Goal: Navigation & Orientation: Find specific page/section

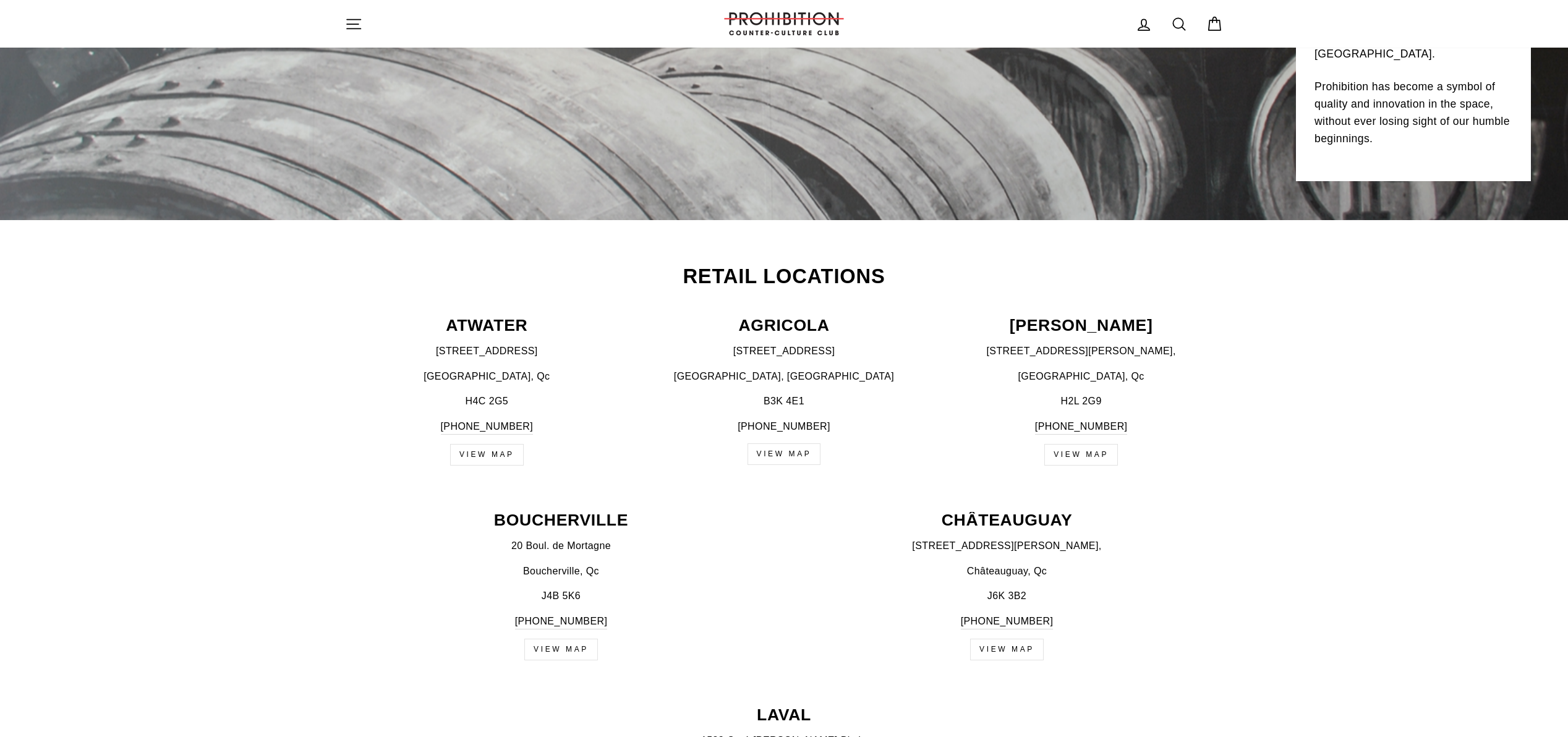
scroll to position [268, 0]
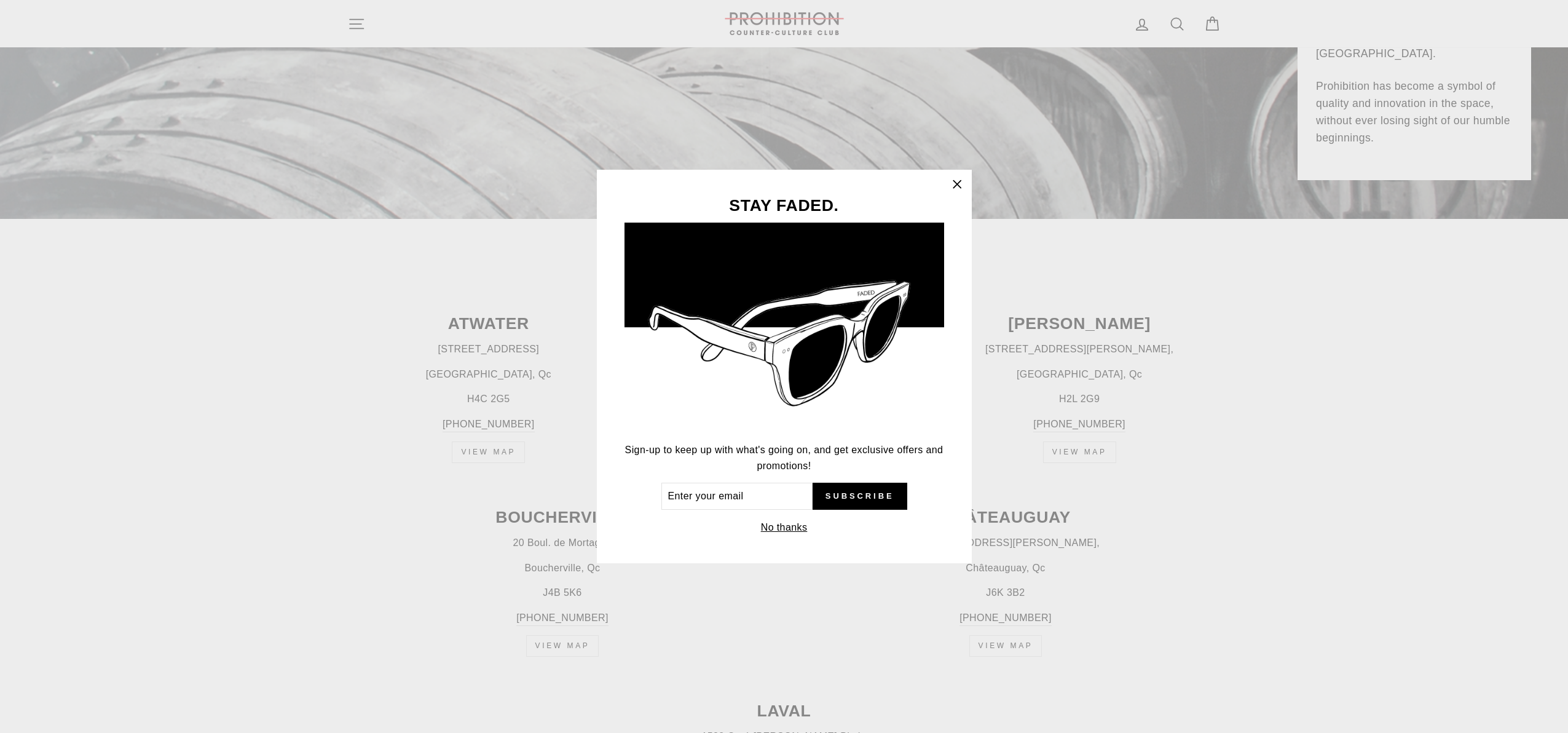
click at [955, 184] on icon "button" at bounding box center [957, 185] width 18 height 18
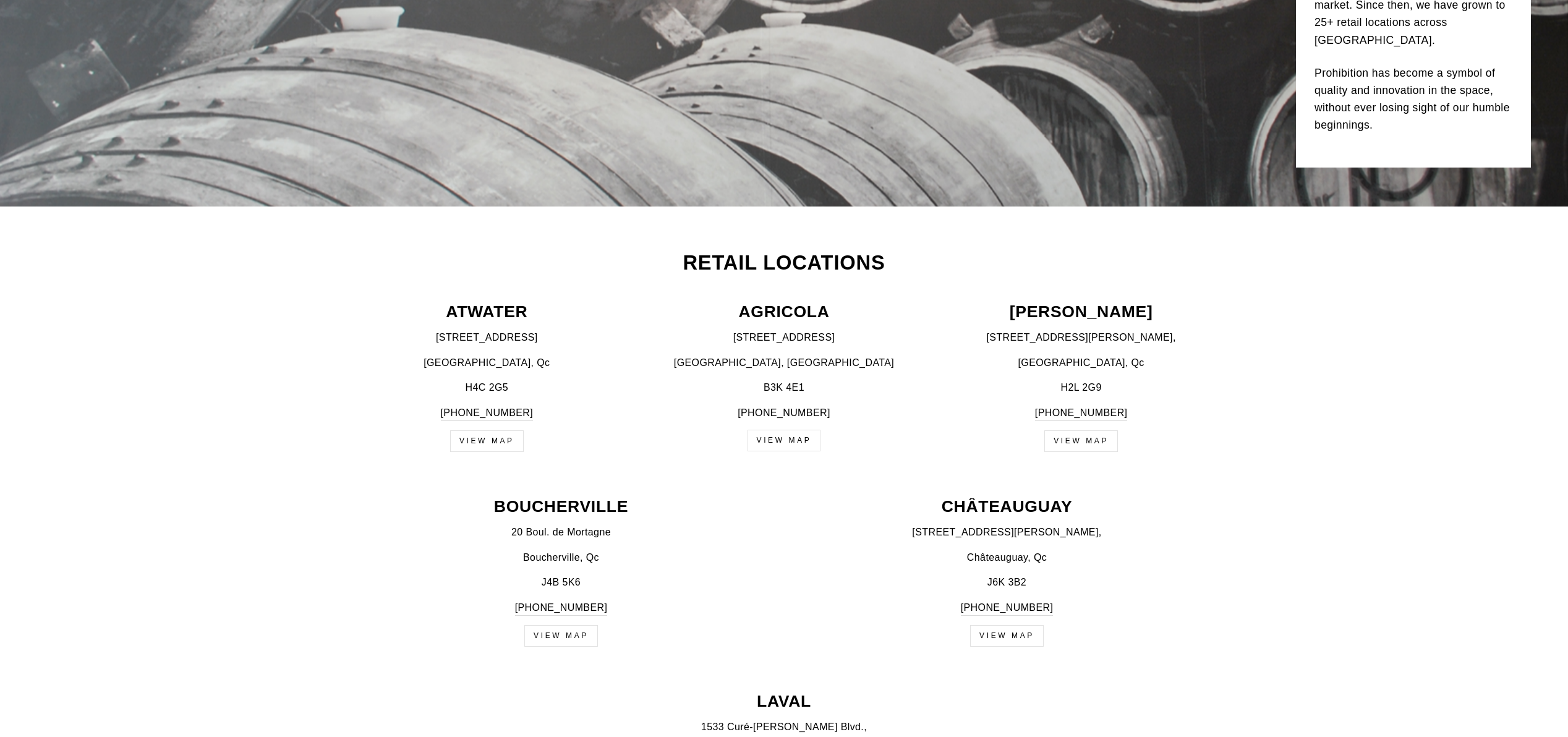
scroll to position [312, 0]
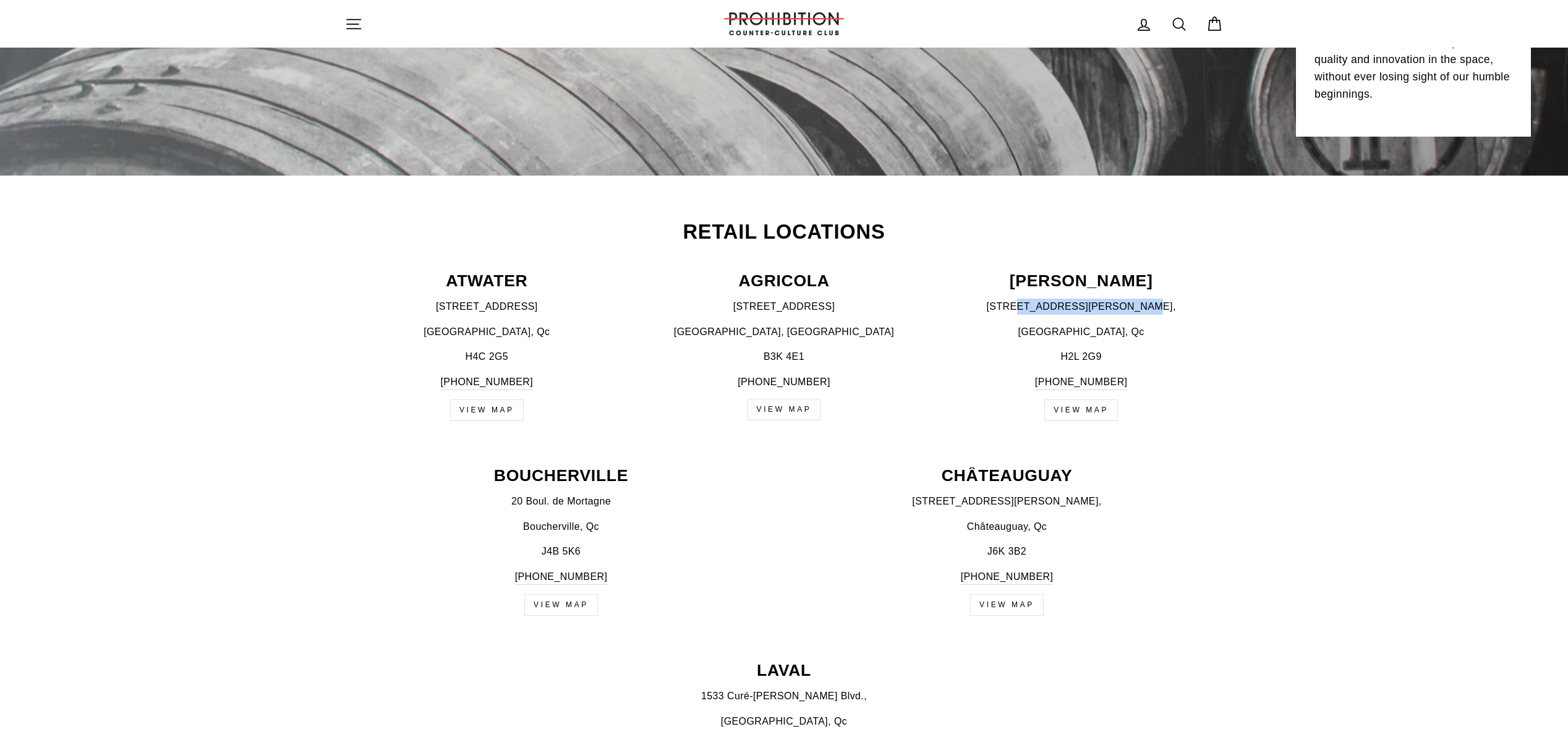
drag, startPoint x: 1153, startPoint y: 304, endPoint x: 1046, endPoint y: 300, distance: 107.1
click at [1044, 300] on p "[STREET_ADDRESS][PERSON_NAME]," at bounding box center [1081, 307] width 284 height 16
drag, startPoint x: 1121, startPoint y: 273, endPoint x: 1055, endPoint y: 269, distance: 66.1
click at [1055, 269] on div "Retail Locations [GEOGRAPHIC_DATA] [STREET_ADDRESS] [PHONE_NUMBER] VIEW MAP AGR…" at bounding box center [784, 328] width 928 height 213
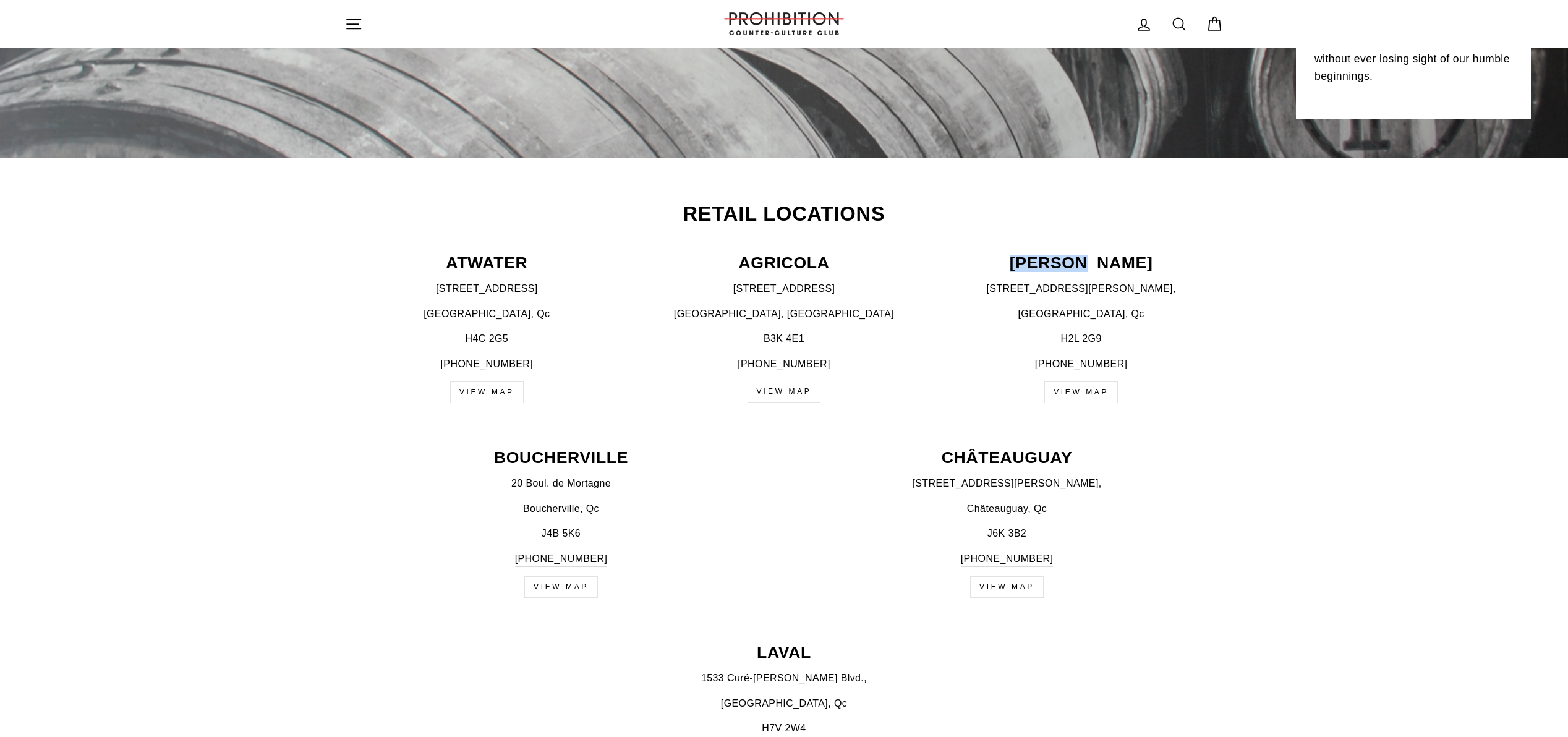
scroll to position [331, 0]
drag, startPoint x: 1155, startPoint y: 287, endPoint x: 1030, endPoint y: 287, distance: 125.0
click at [1030, 287] on p "[STREET_ADDRESS][PERSON_NAME]," at bounding box center [1081, 288] width 284 height 16
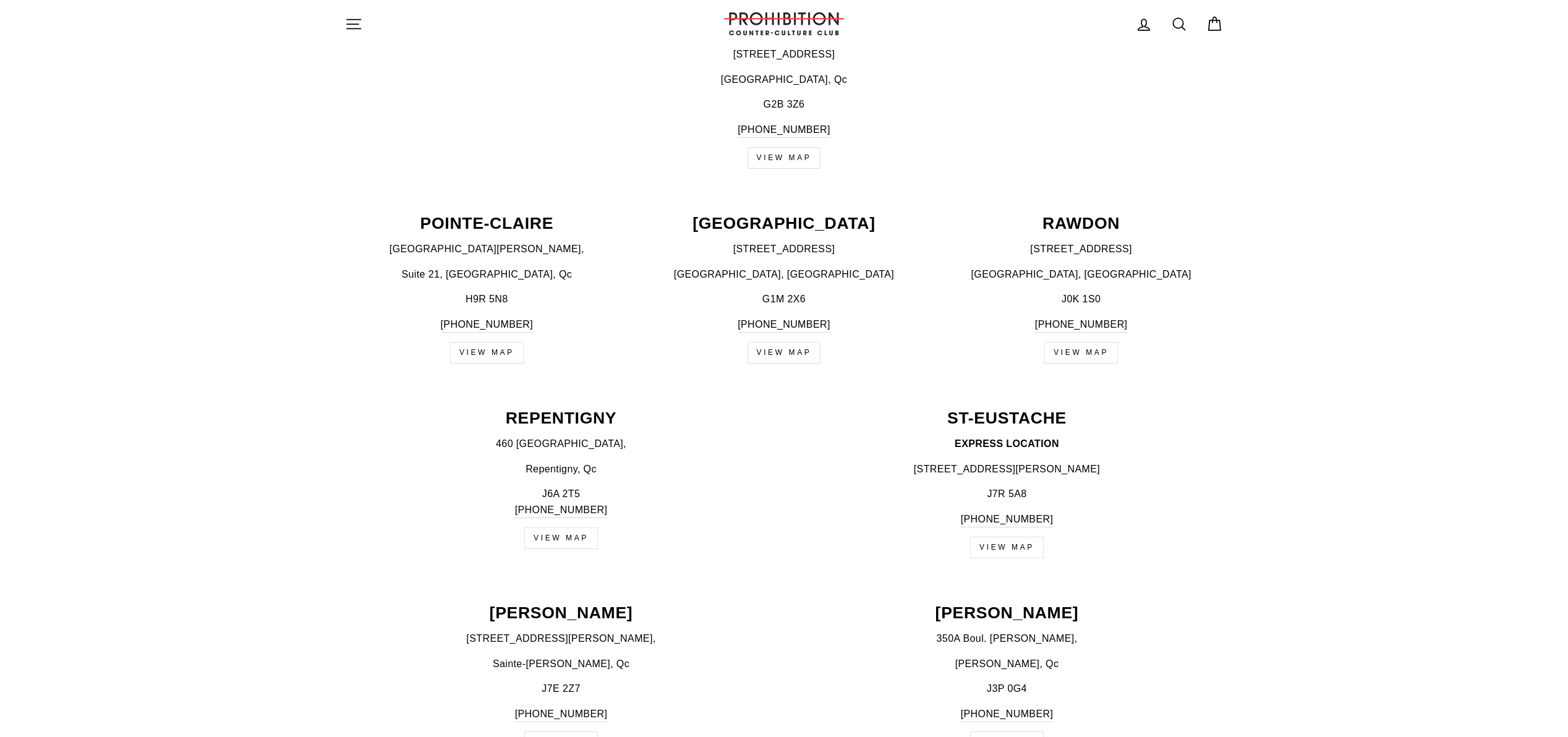
scroll to position [1345, 0]
drag, startPoint x: 1130, startPoint y: 469, endPoint x: 890, endPoint y: 465, distance: 240.0
click at [890, 465] on p "[STREET_ADDRESS][PERSON_NAME]" at bounding box center [1006, 468] width 432 height 16
drag, startPoint x: 1069, startPoint y: 442, endPoint x: 942, endPoint y: 440, distance: 127.0
click at [942, 440] on p "EXPRESS LOCATION" at bounding box center [1006, 443] width 432 height 16
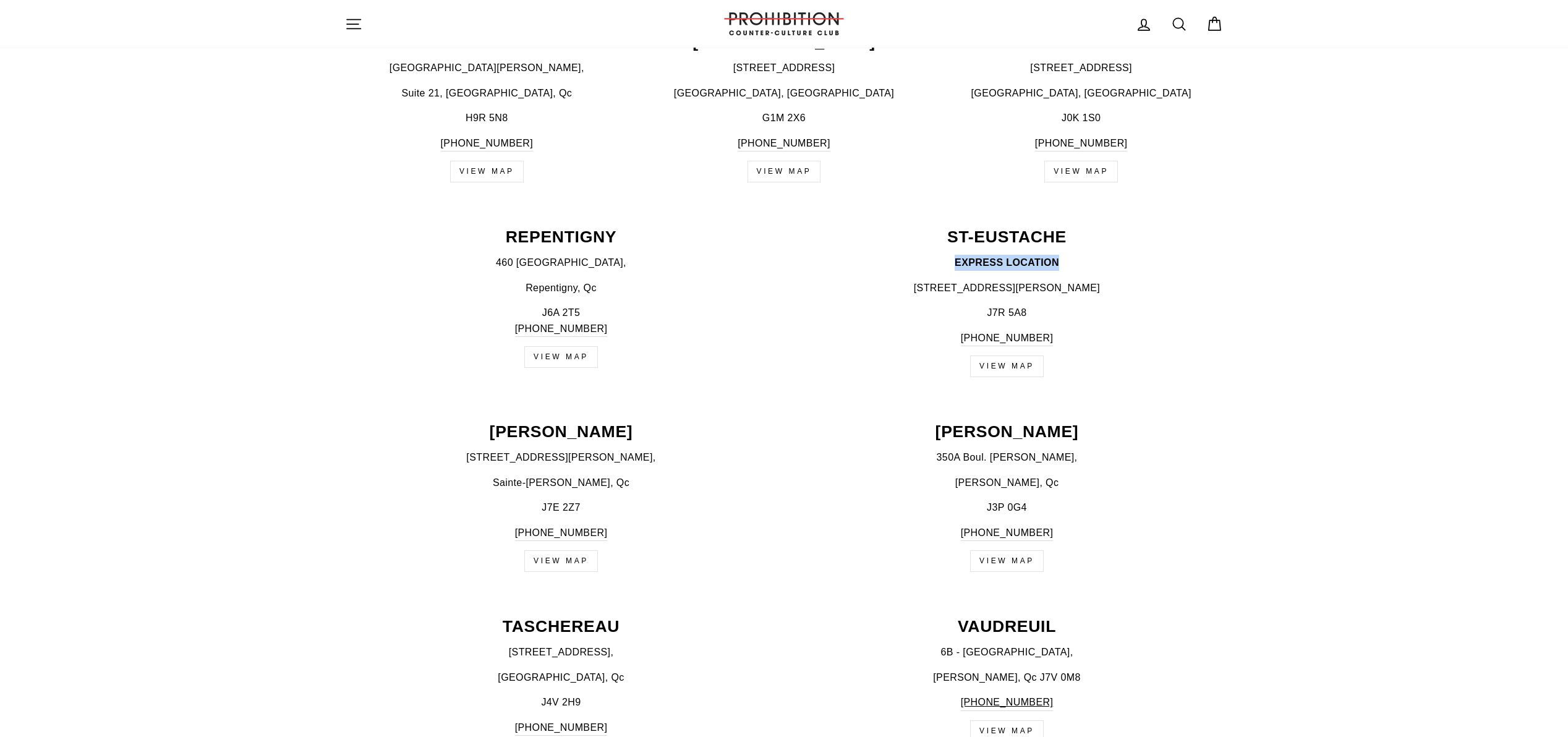
scroll to position [1565, 0]
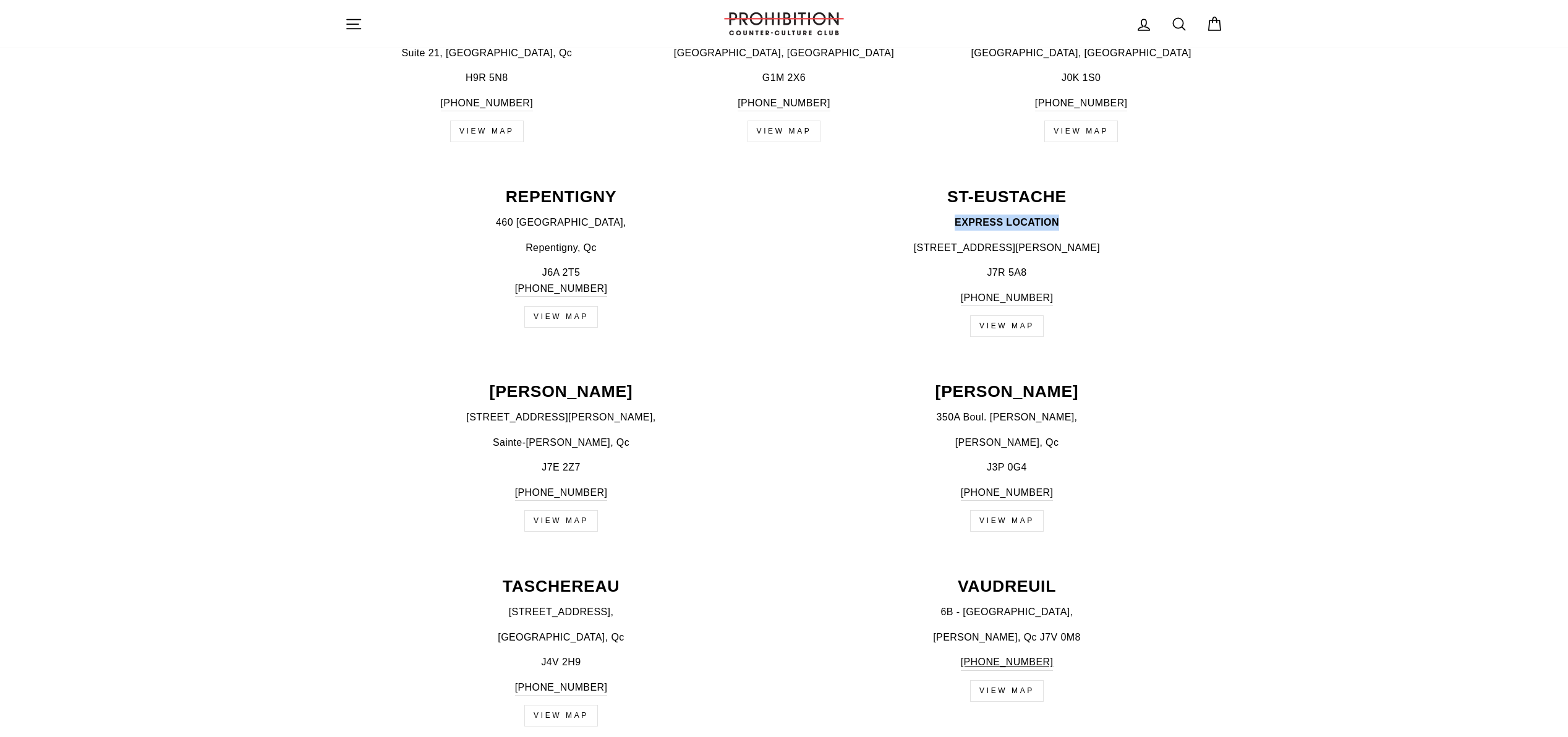
click at [994, 329] on link "VIEW MAP" at bounding box center [1007, 326] width 74 height 22
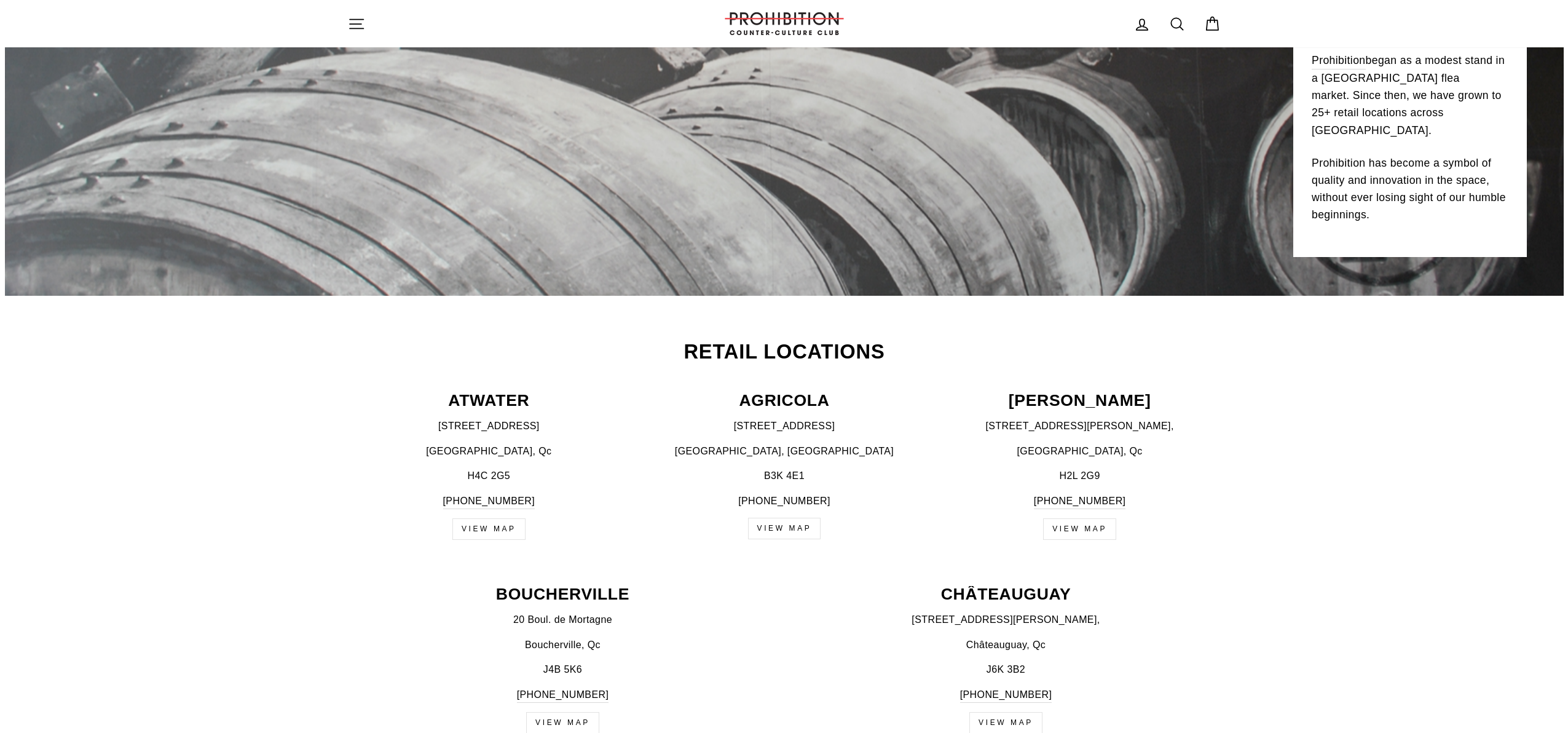
scroll to position [0, 0]
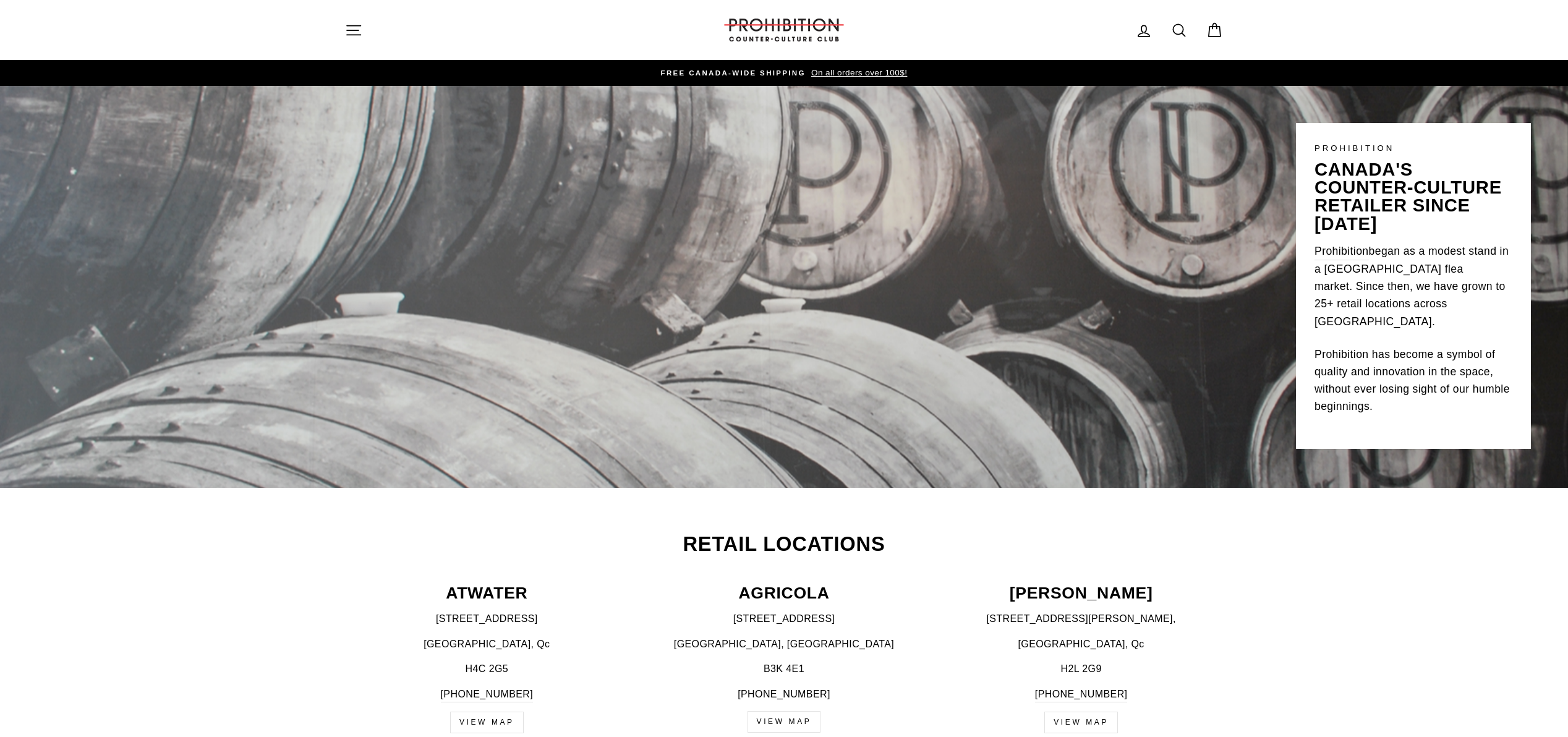
click at [357, 34] on icon "button" at bounding box center [353, 30] width 14 height 10
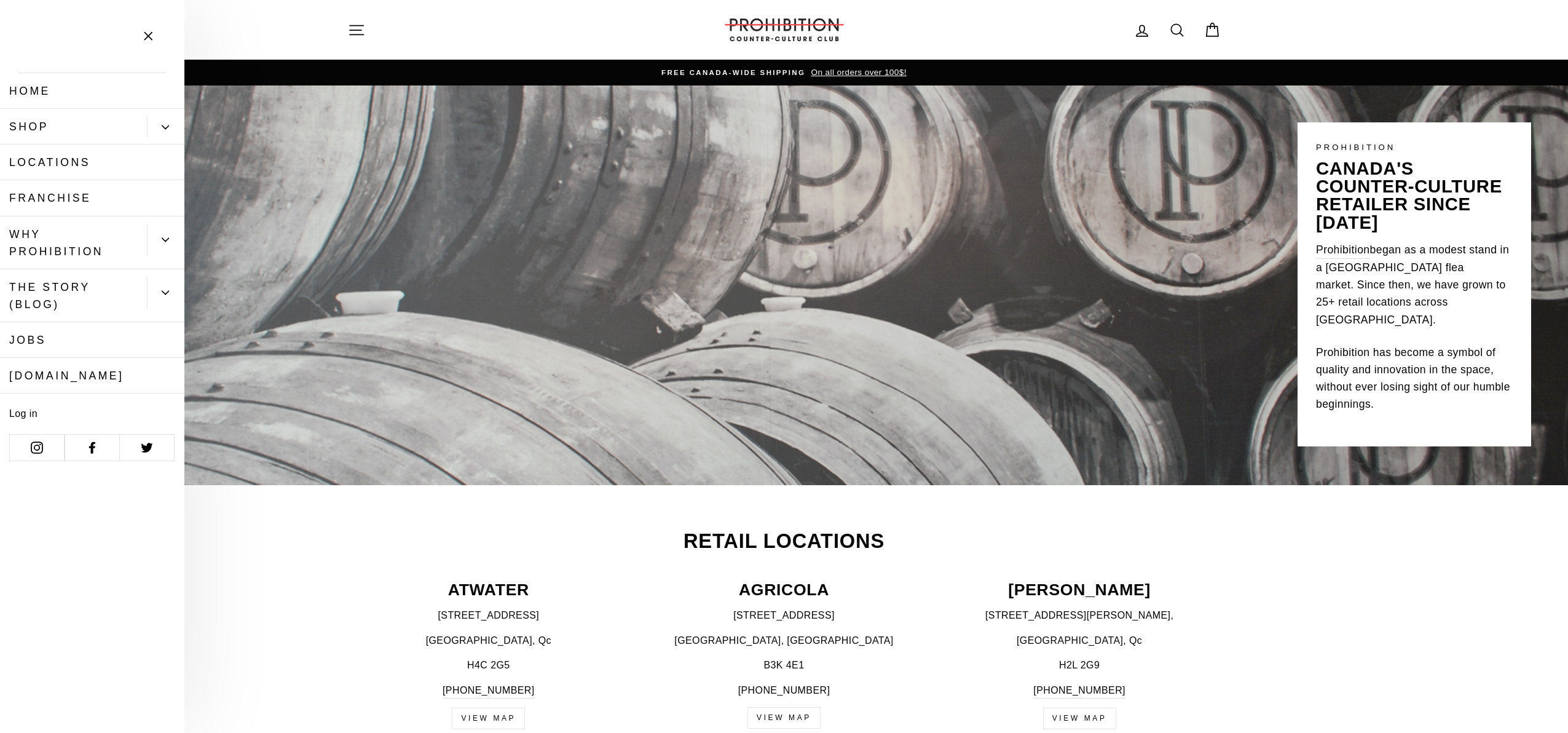
click at [162, 133] on button "Primary" at bounding box center [165, 127] width 37 height 22
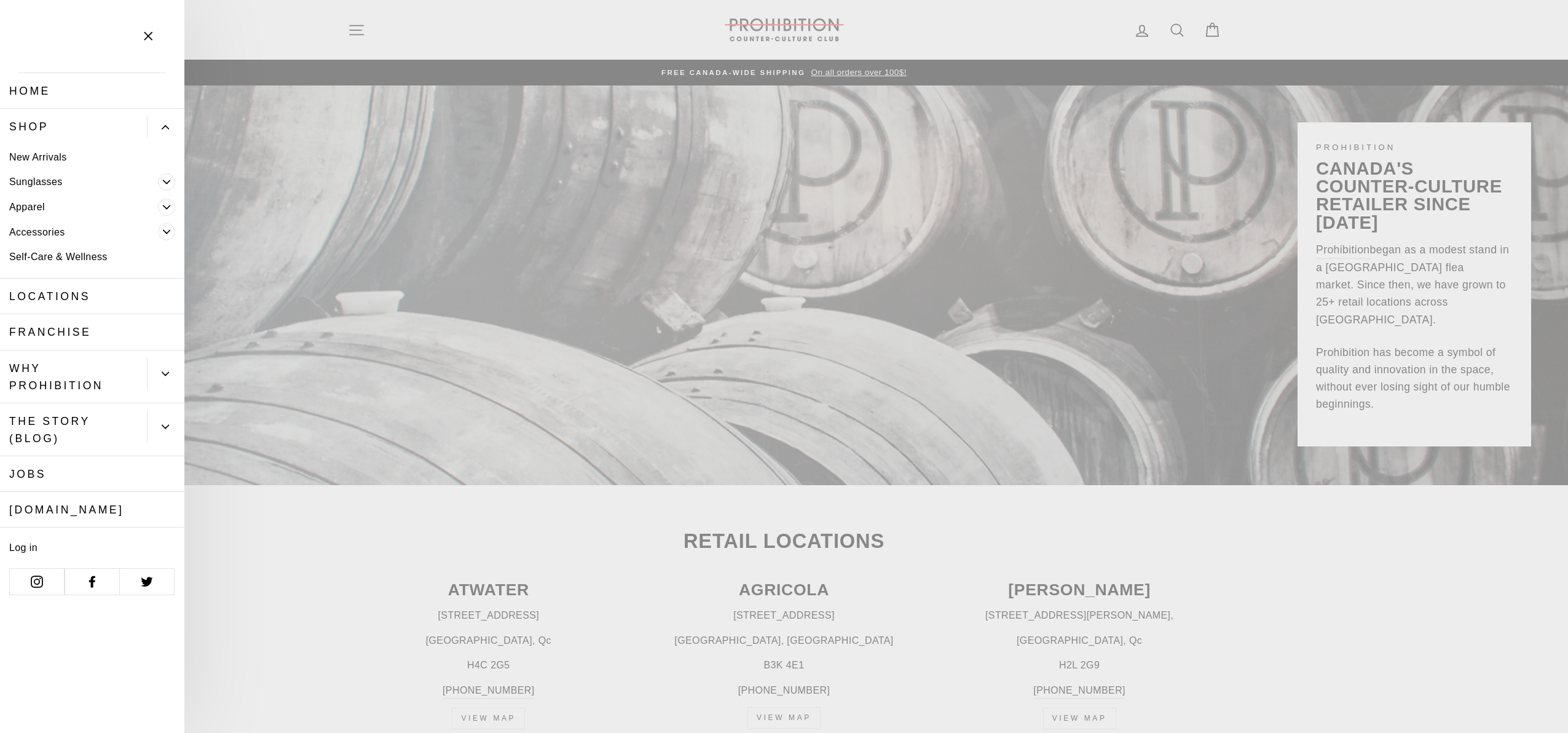
click at [53, 299] on link "Locations" at bounding box center [92, 296] width 185 height 36
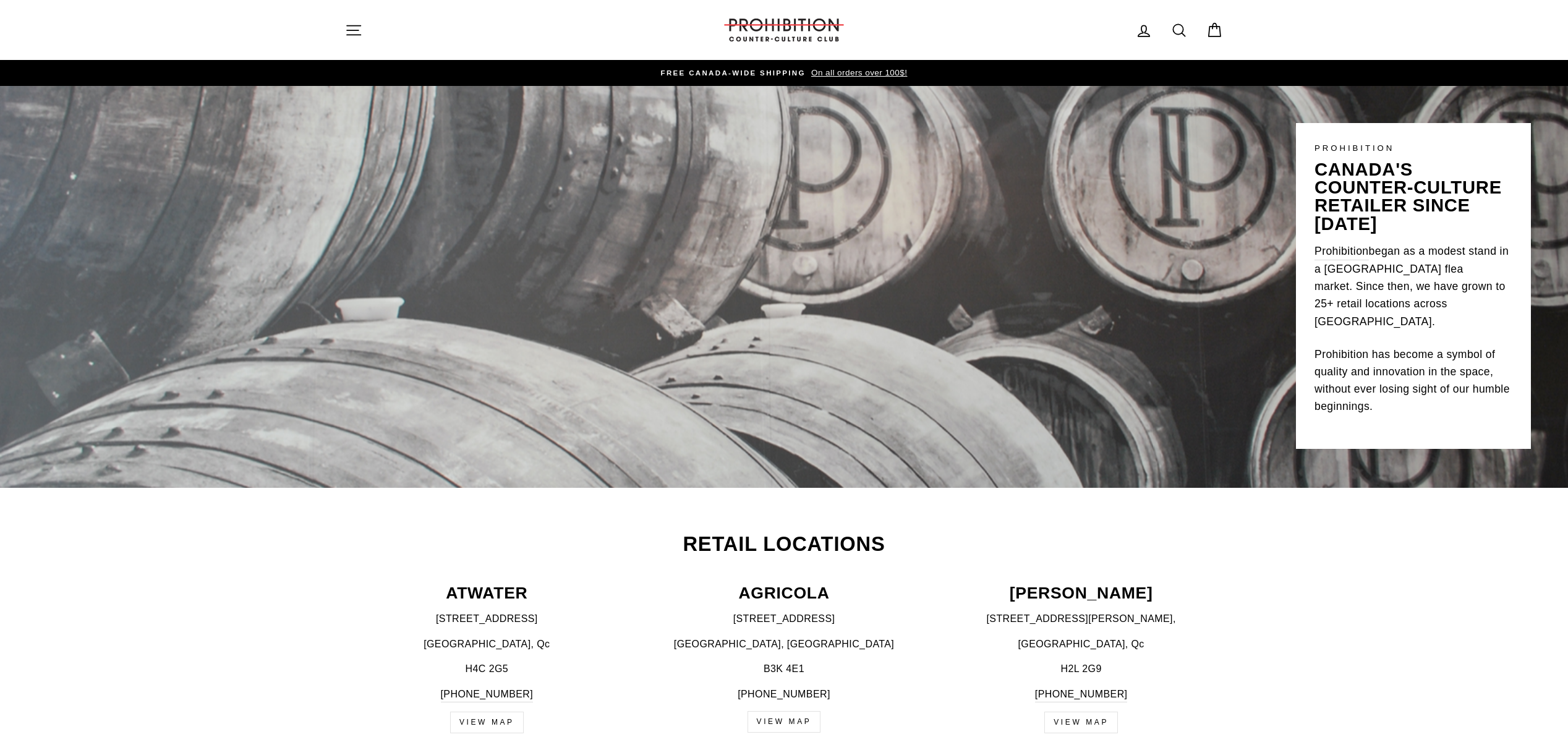
click at [353, 29] on icon "button" at bounding box center [354, 30] width 18 height 18
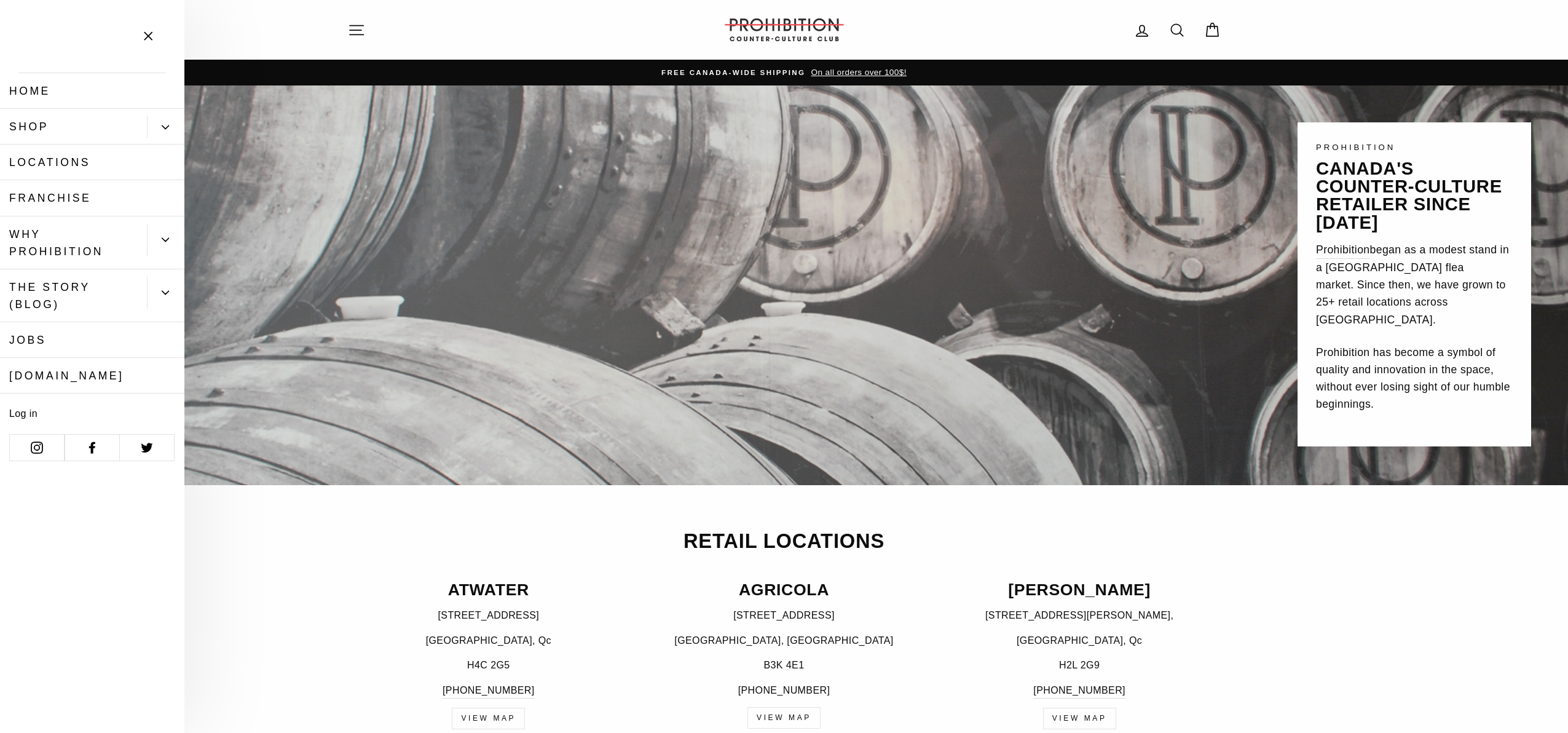
click at [166, 124] on icon "Primary" at bounding box center [165, 127] width 7 height 7
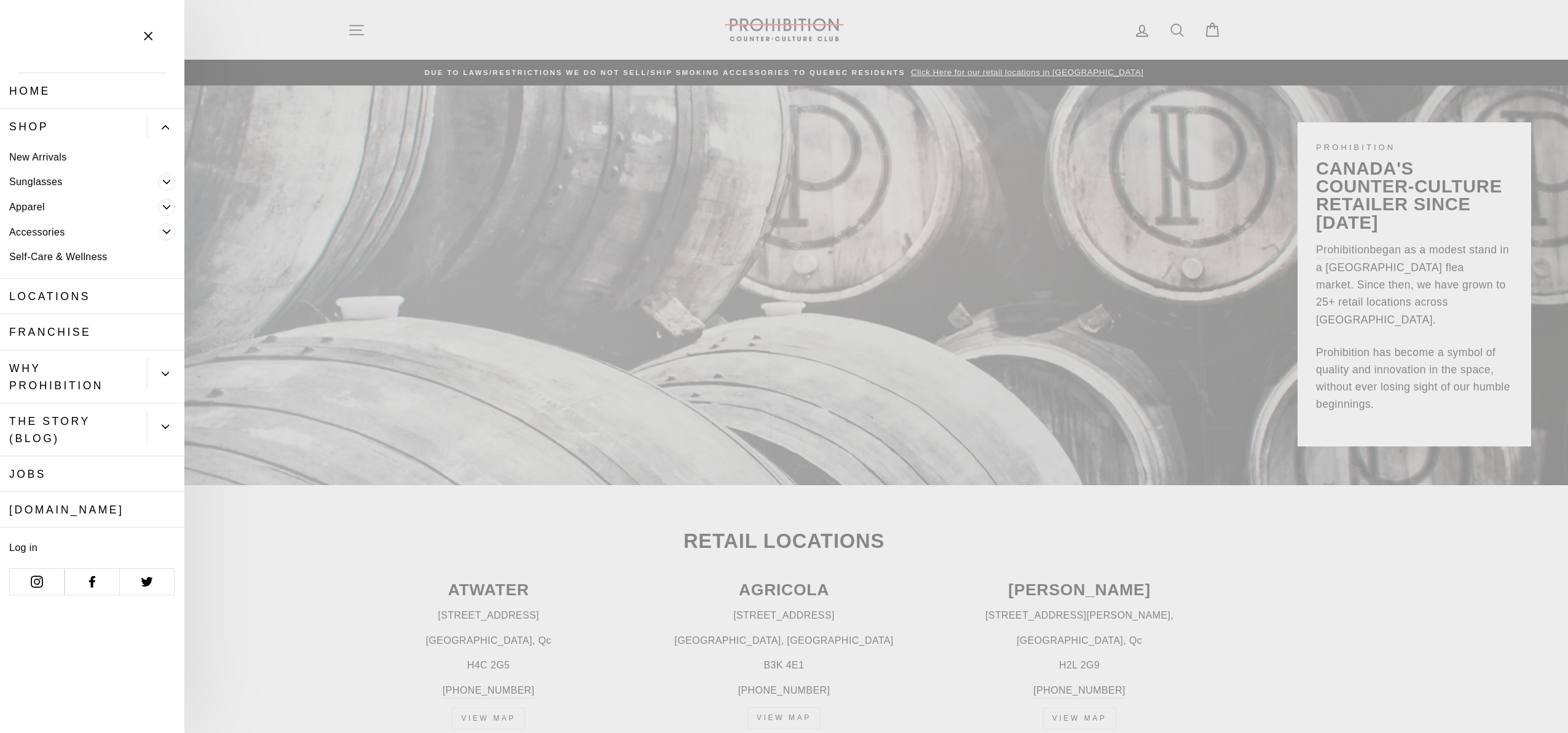
click at [167, 179] on icon "Primary" at bounding box center [166, 182] width 7 height 7
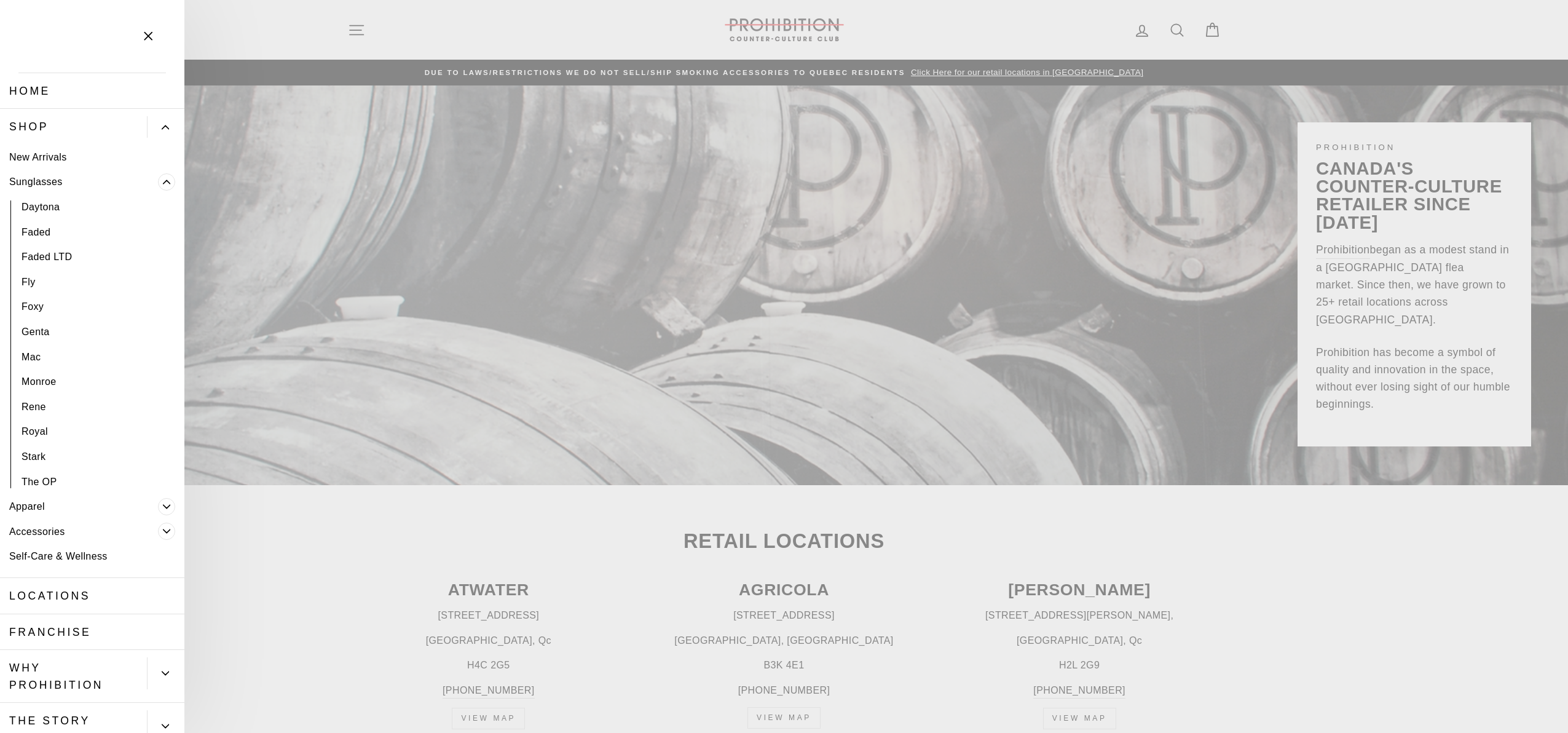
click at [160, 175] on span "Primary" at bounding box center [166, 182] width 18 height 18
